Goal: Task Accomplishment & Management: Manage account settings

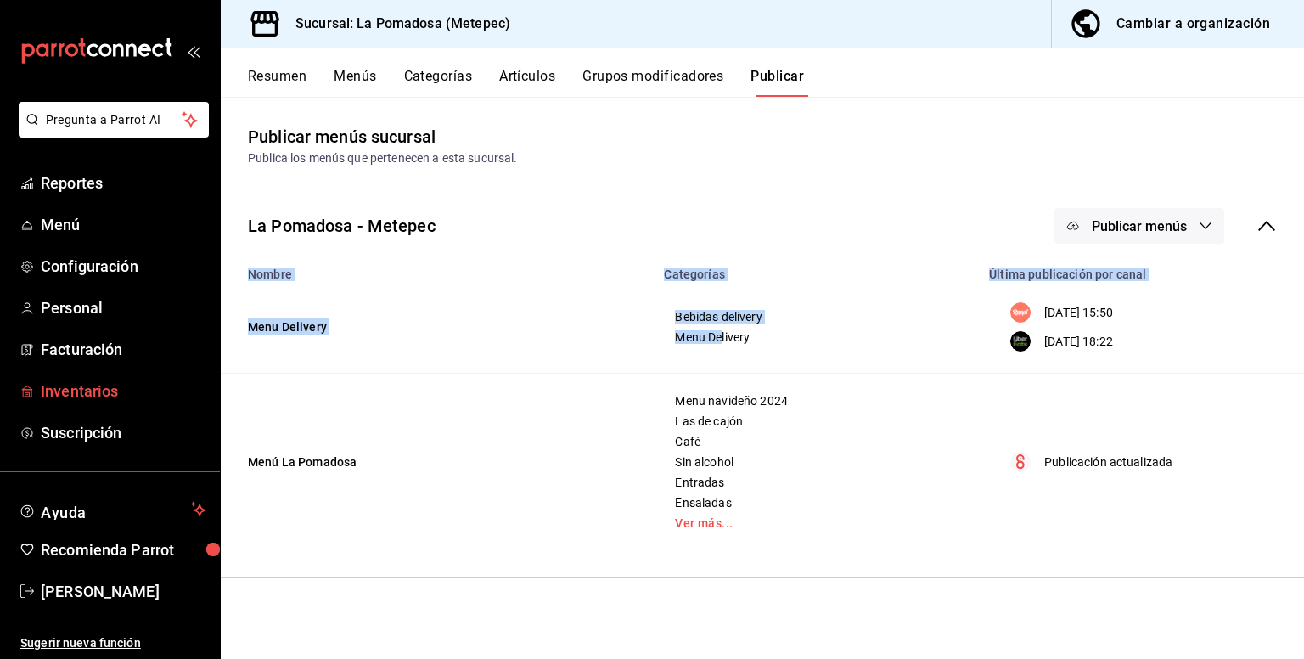
click at [68, 388] on span "Inventarios" at bounding box center [124, 391] width 166 height 23
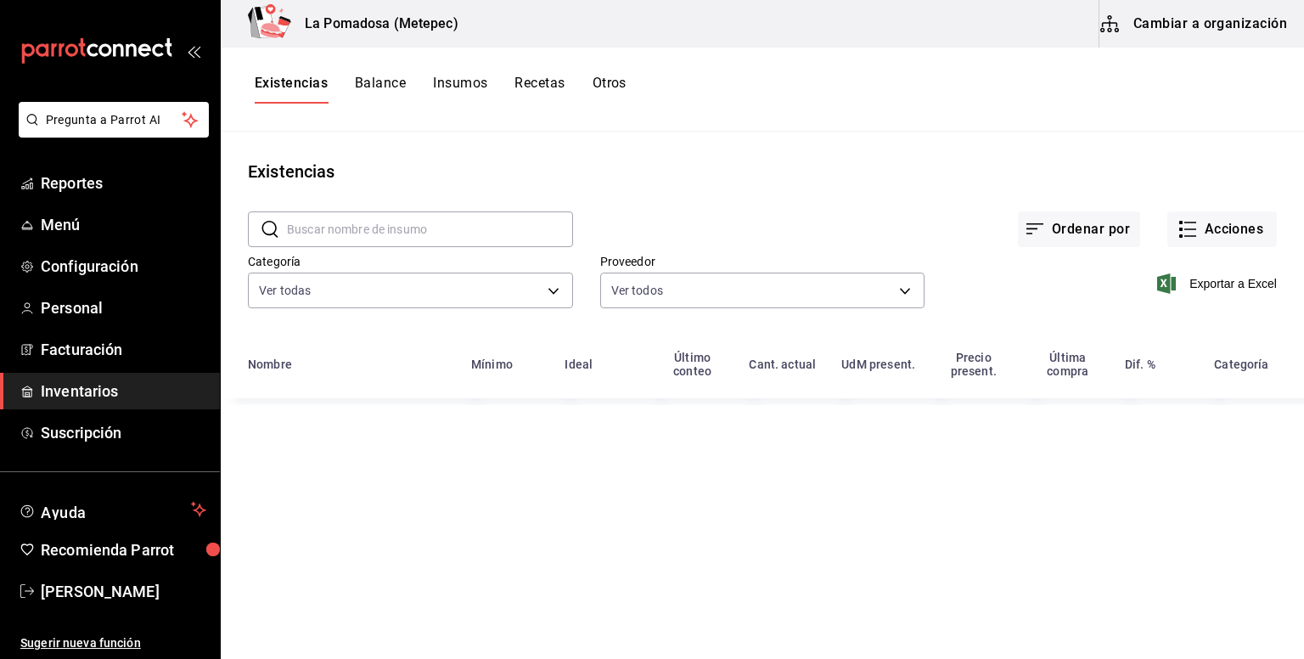
click at [1236, 25] on button "Cambiar a organización" at bounding box center [1195, 24] width 191 height 48
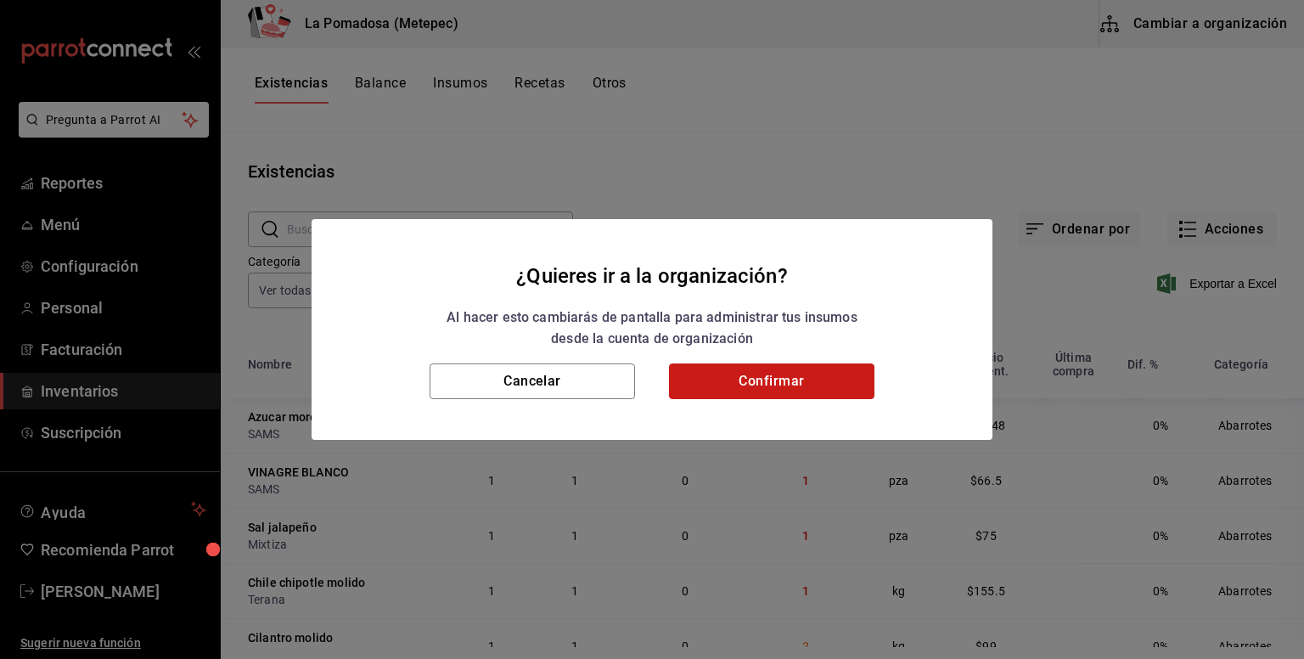
click at [789, 387] on button "Confirmar" at bounding box center [772, 381] width 206 height 36
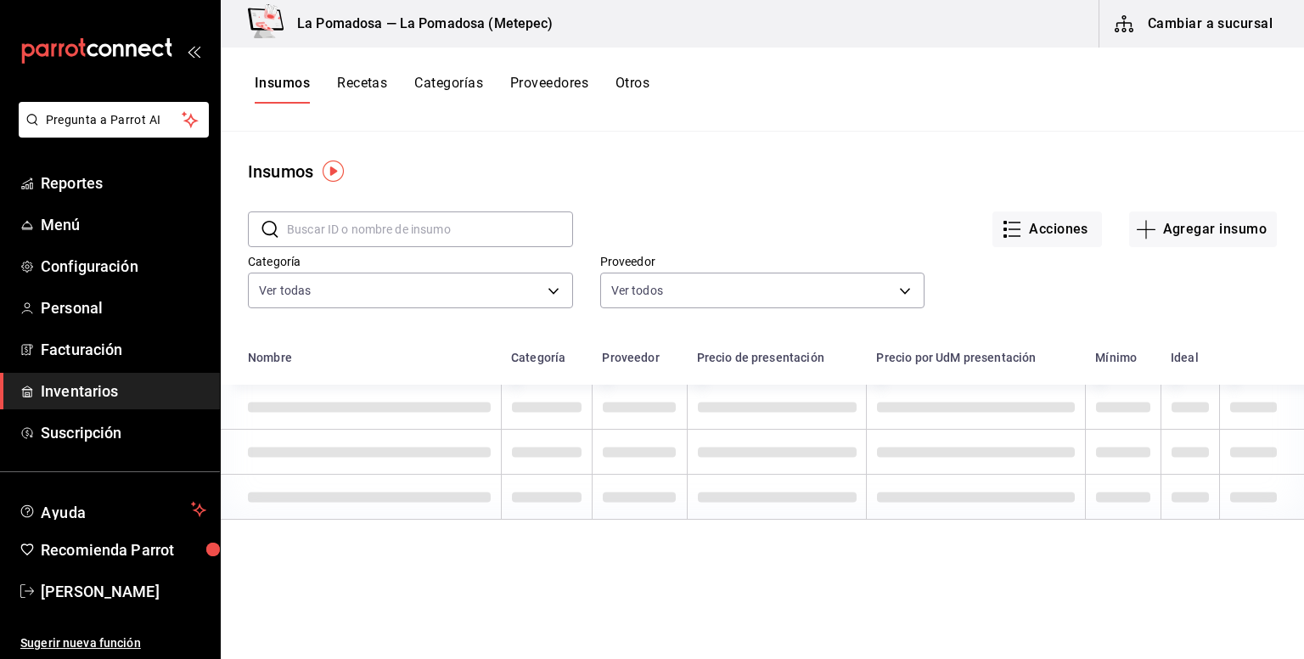
click at [378, 89] on button "Recetas" at bounding box center [362, 89] width 50 height 29
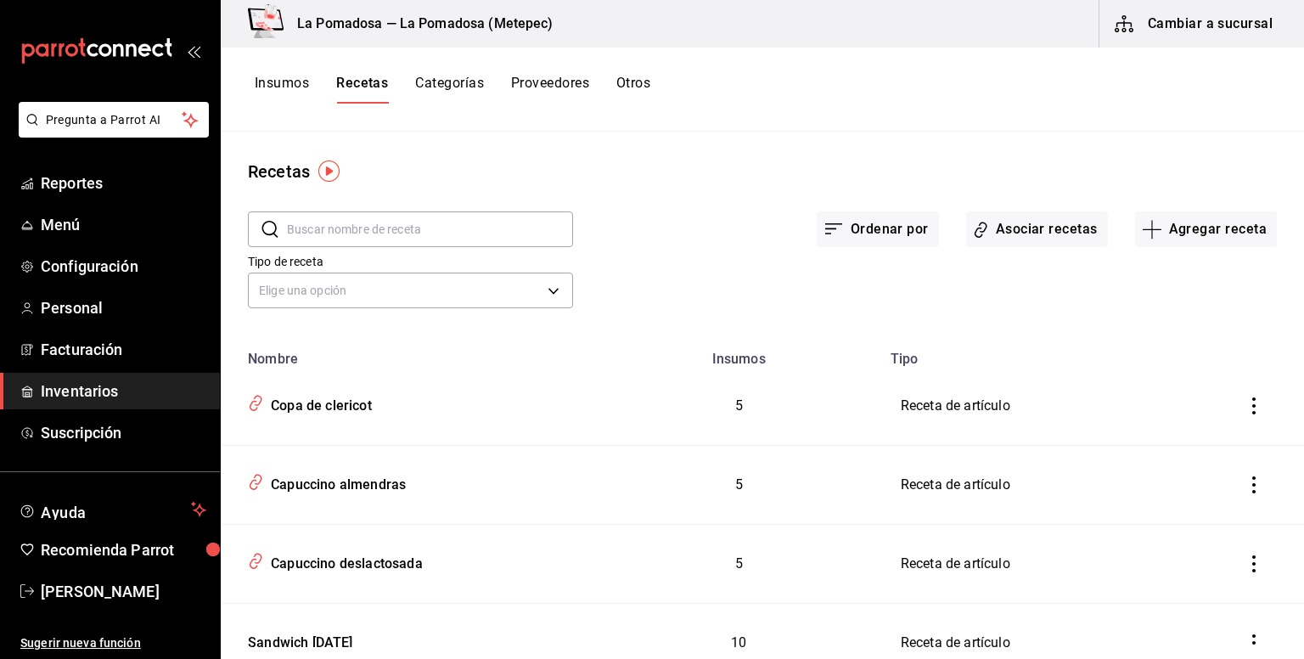
click at [439, 240] on input "text" at bounding box center [430, 229] width 286 height 34
type input "vino"
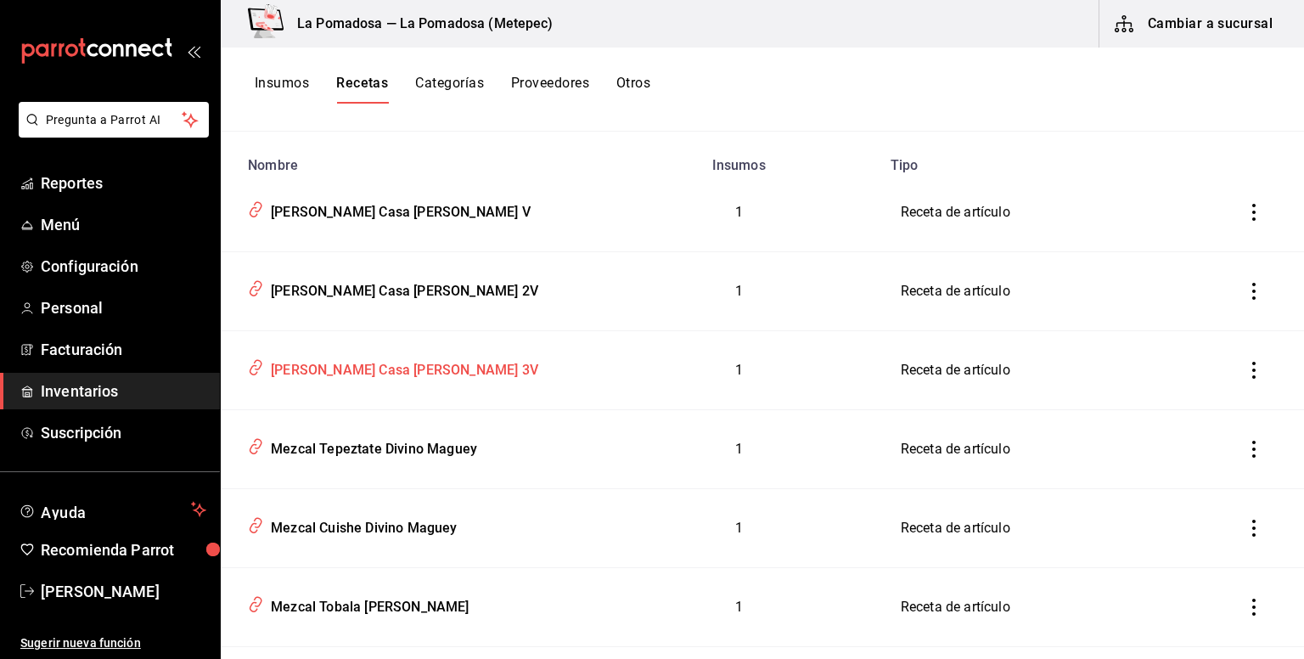
scroll to position [226, 0]
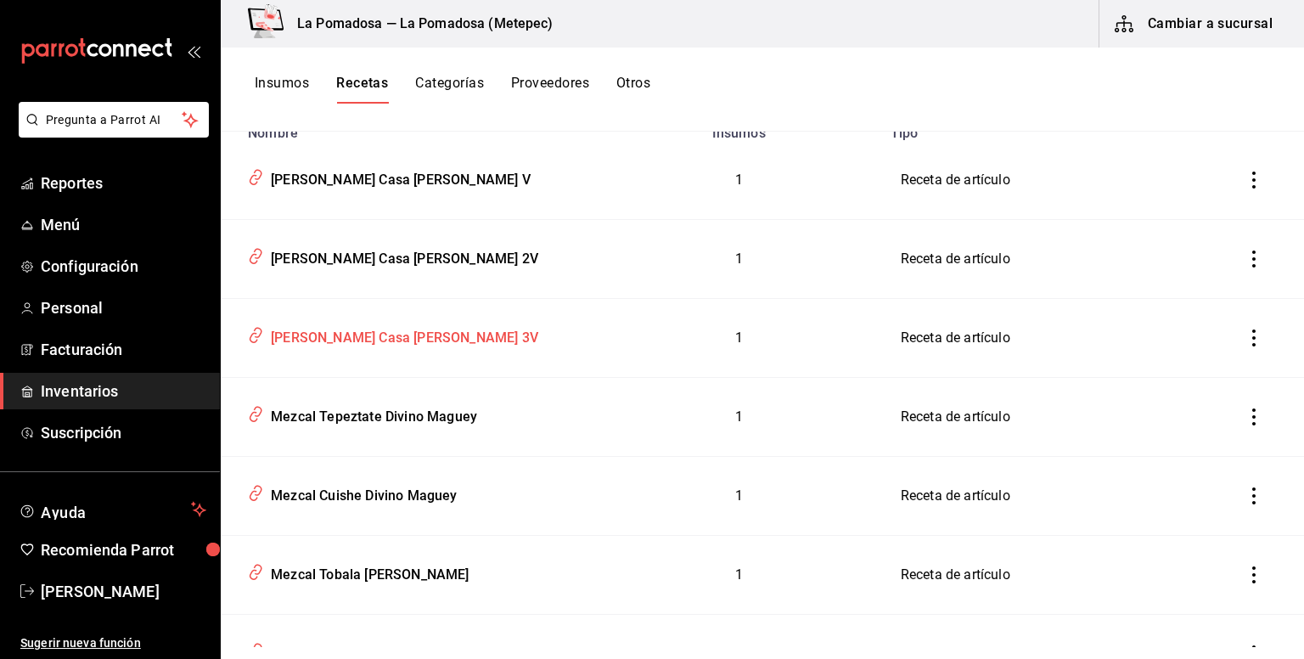
click at [388, 337] on div "[PERSON_NAME] Casa [PERSON_NAME] 3V" at bounding box center [401, 335] width 274 height 26
type input "[PERSON_NAME] Casa [PERSON_NAME] 3V"
